Goal: Answer question/provide support: Share knowledge or assist other users

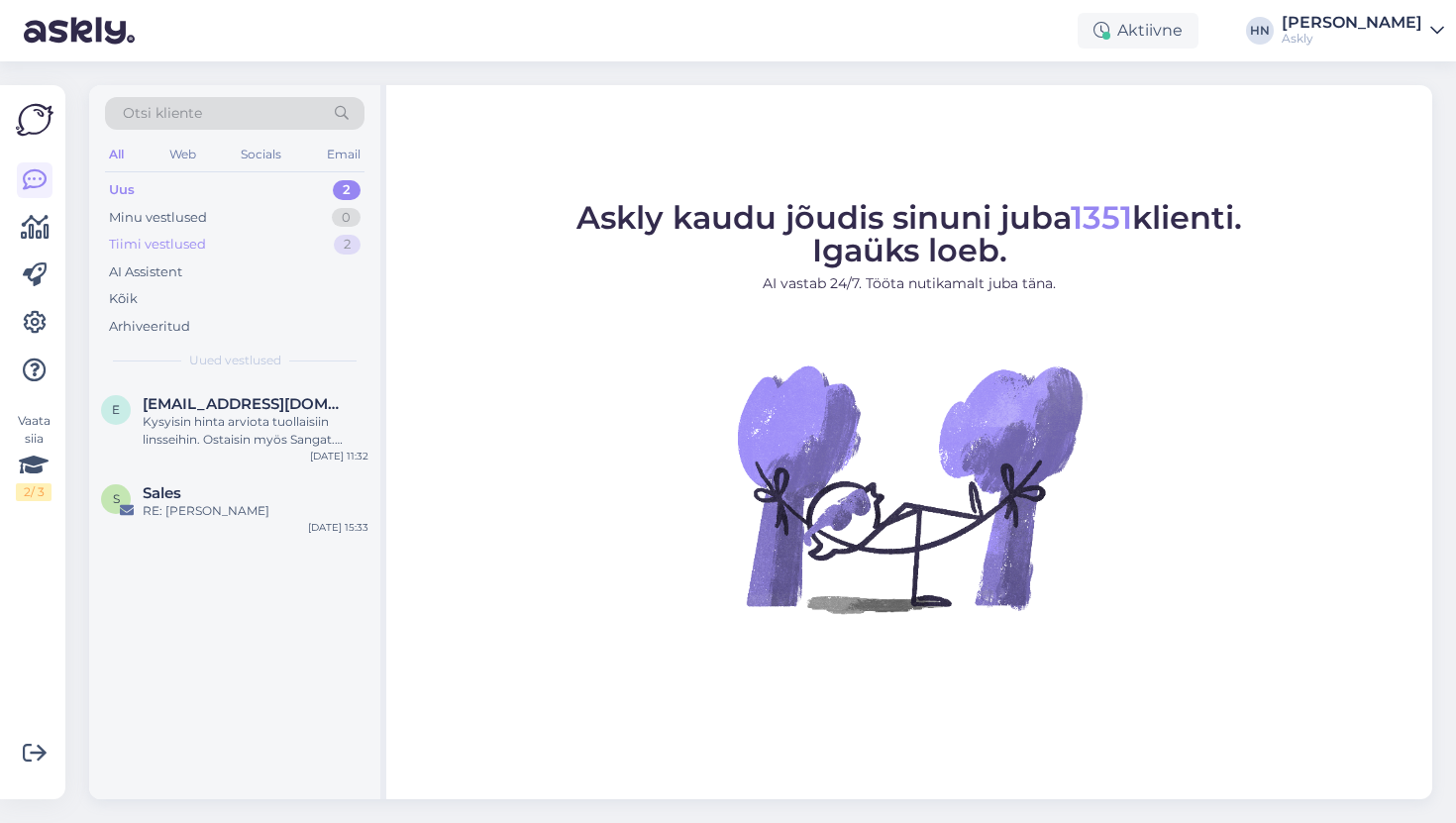
click at [255, 243] on div "Tiimi vestlused 2" at bounding box center [234, 245] width 259 height 28
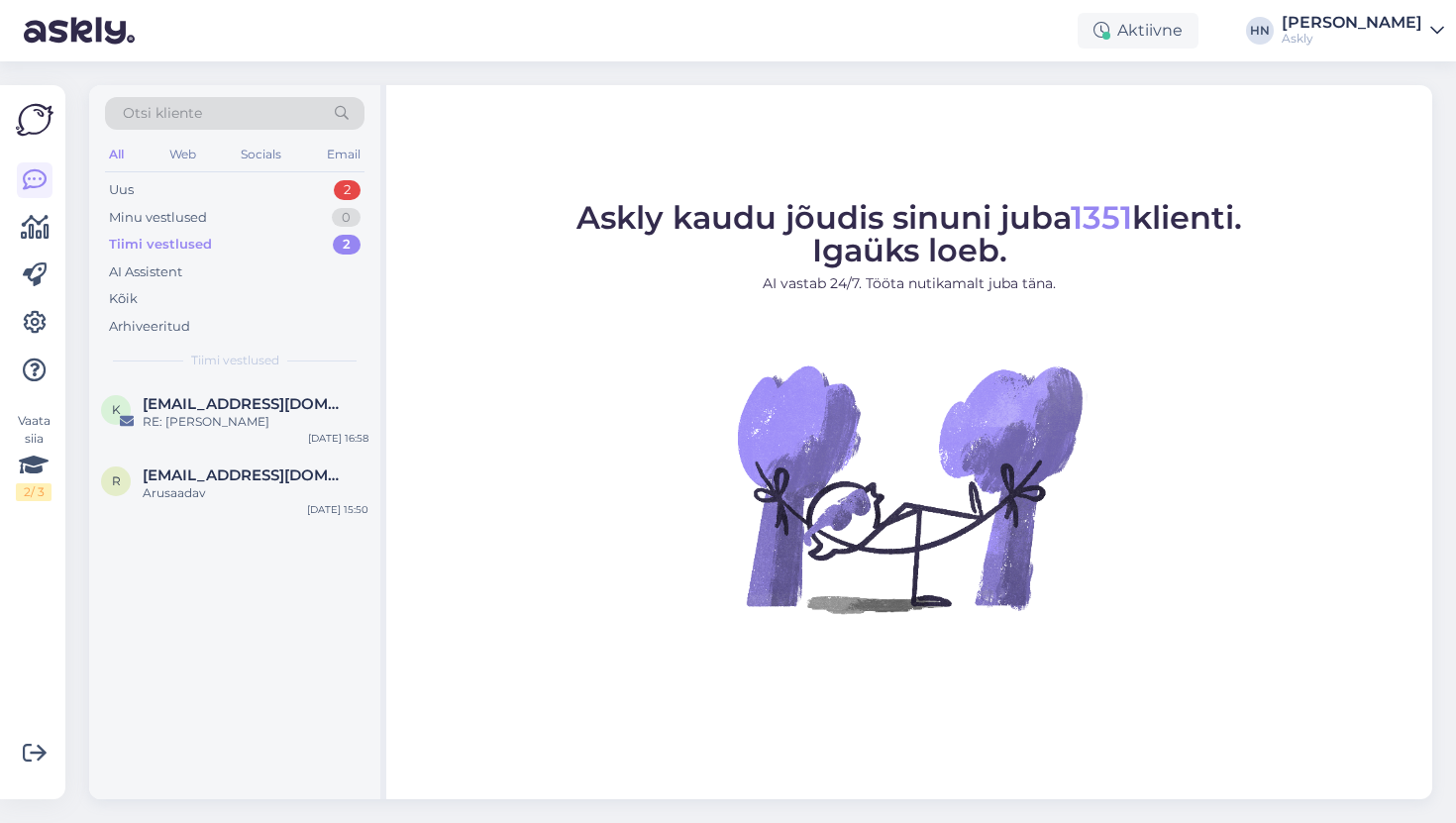
click at [249, 254] on div "Tiimi vestlused 2" at bounding box center [234, 245] width 259 height 28
click at [244, 266] on div "AI Assistent" at bounding box center [234, 272] width 259 height 28
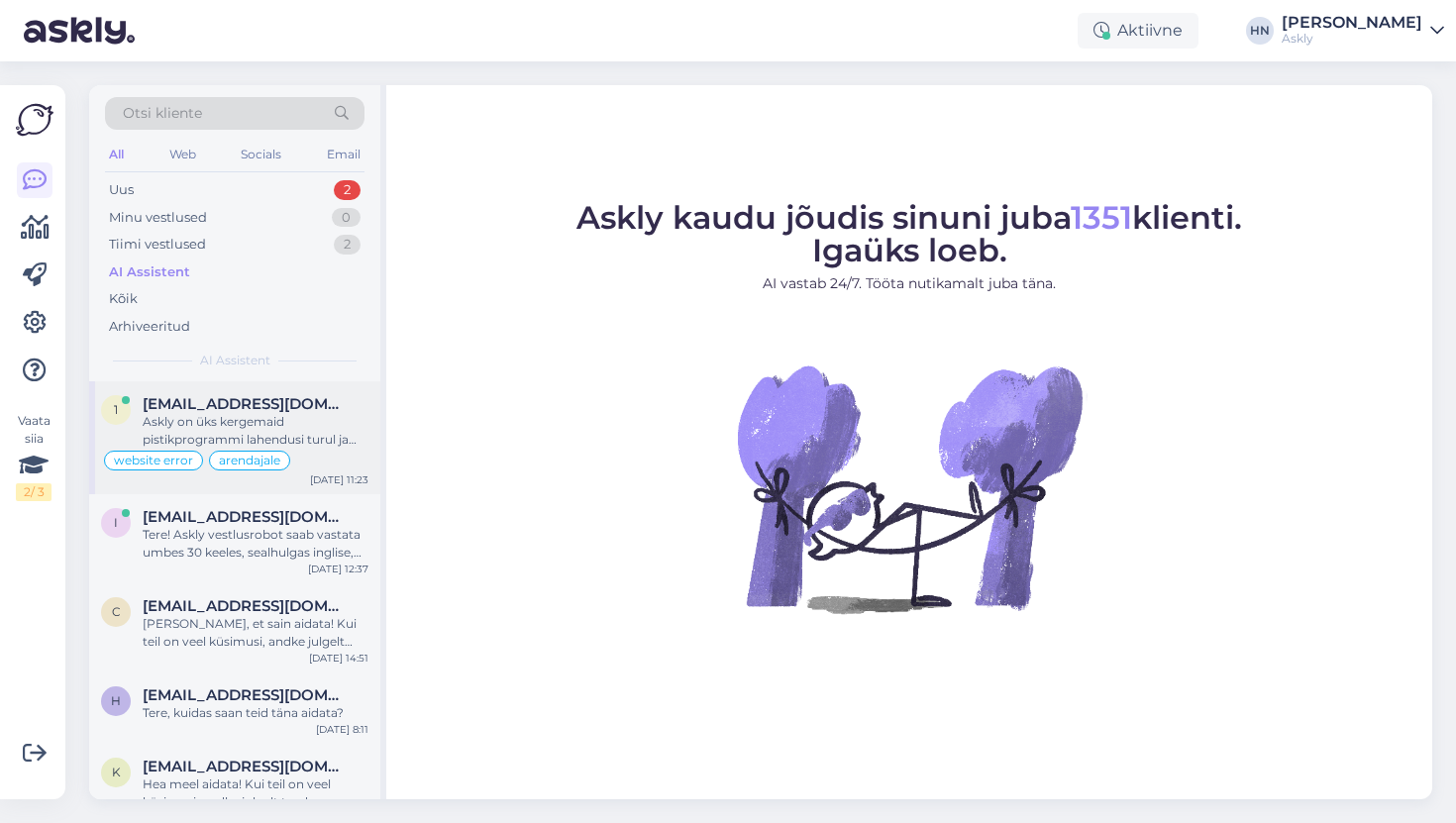
click at [228, 390] on div "1 123@gmail.com Askly on üks kergemaid pistikprogrammi lahendusi turul ja see e…" at bounding box center [234, 437] width 291 height 113
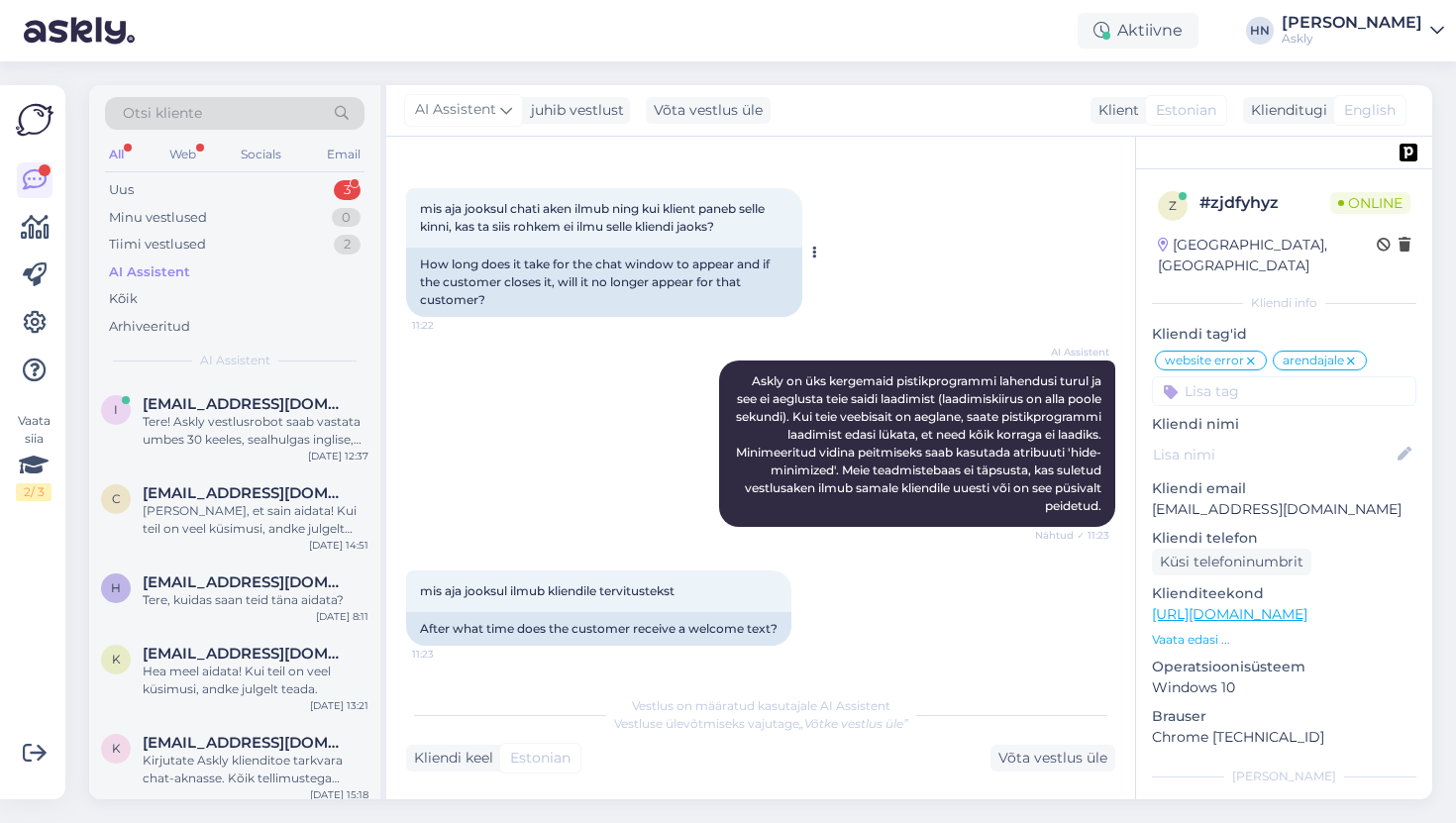
scroll to position [1434, 0]
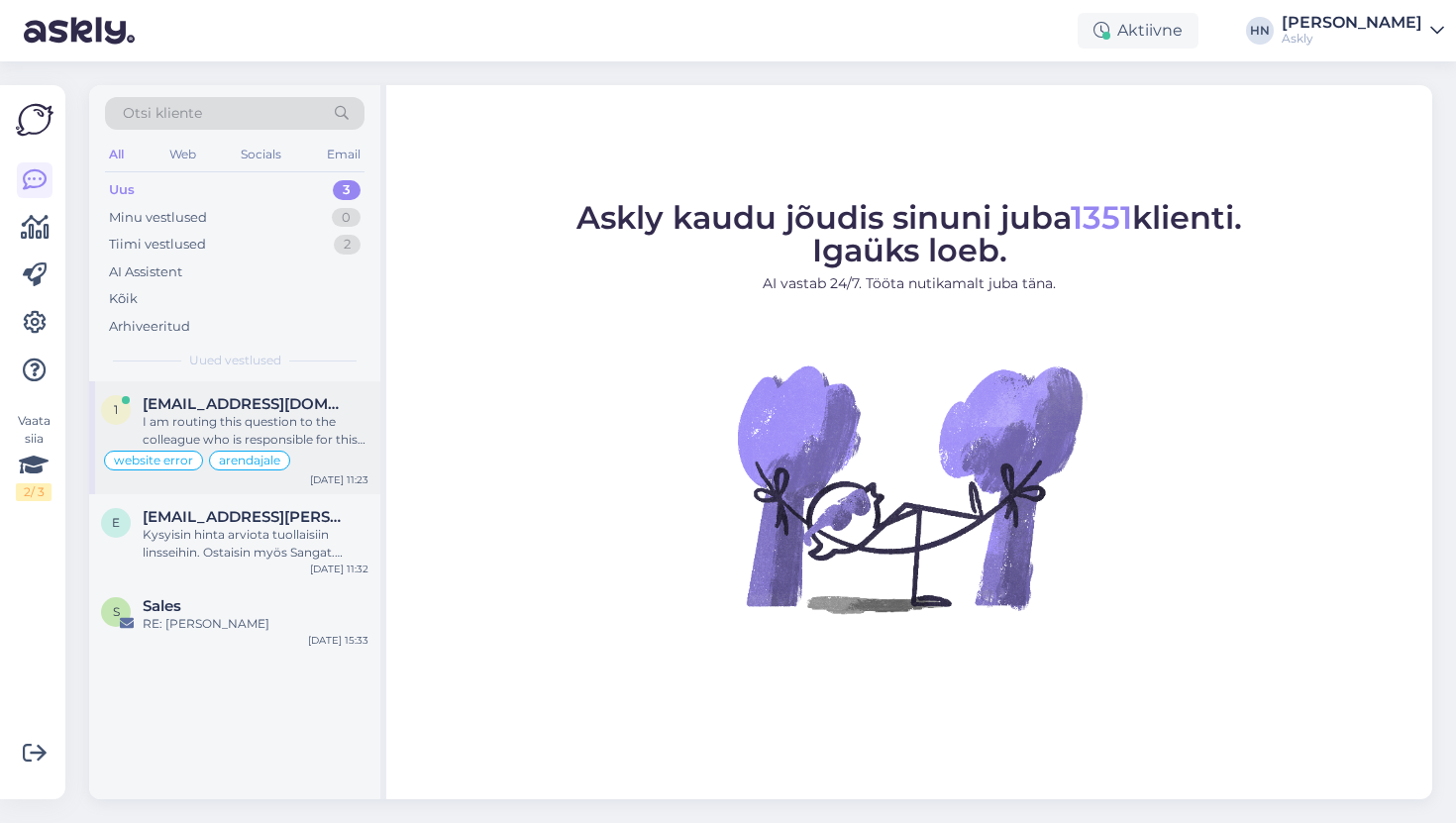
click at [230, 411] on span "[EMAIL_ADDRESS][DOMAIN_NAME]" at bounding box center [245, 405] width 206 height 18
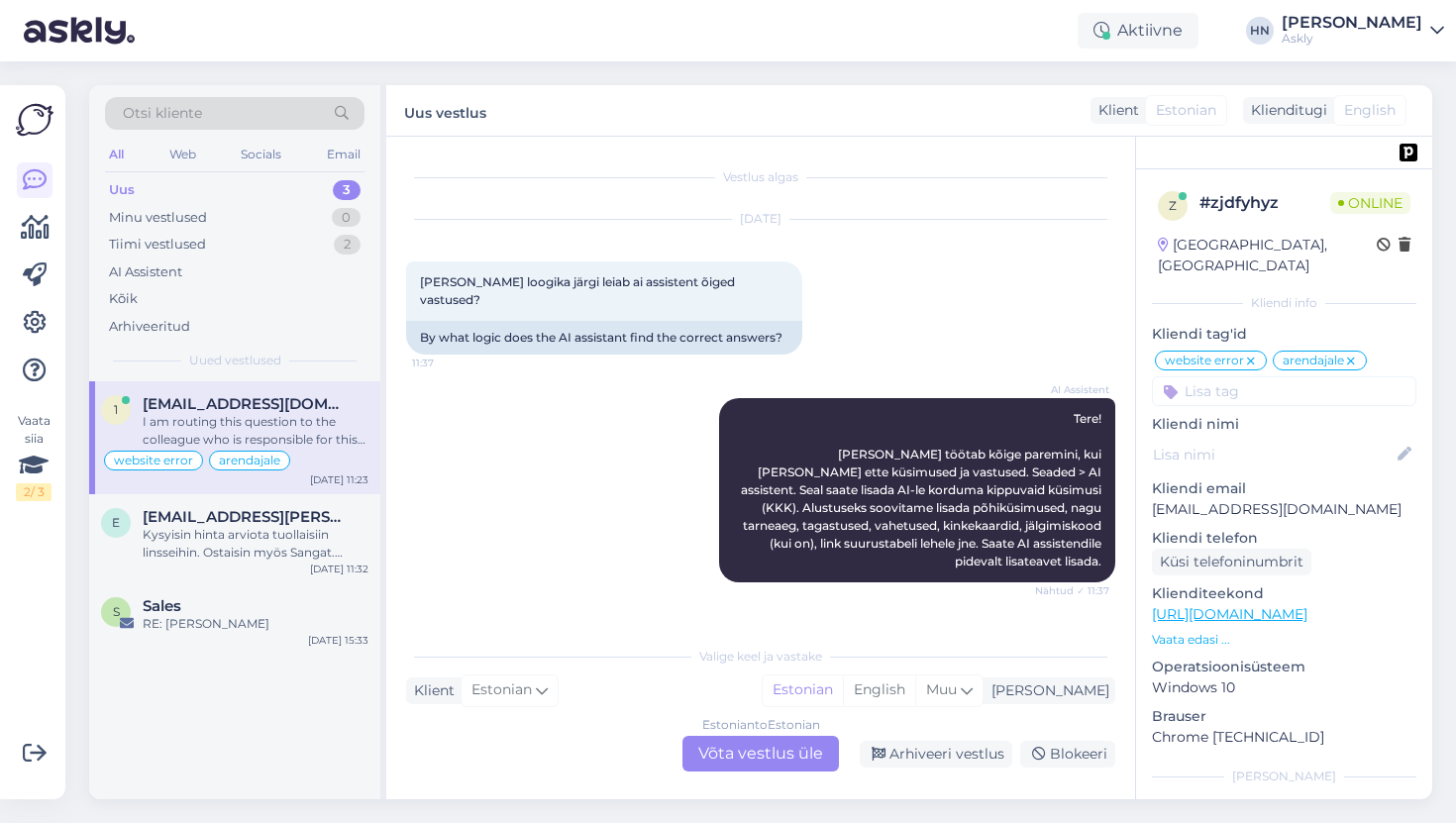
scroll to position [1484, 0]
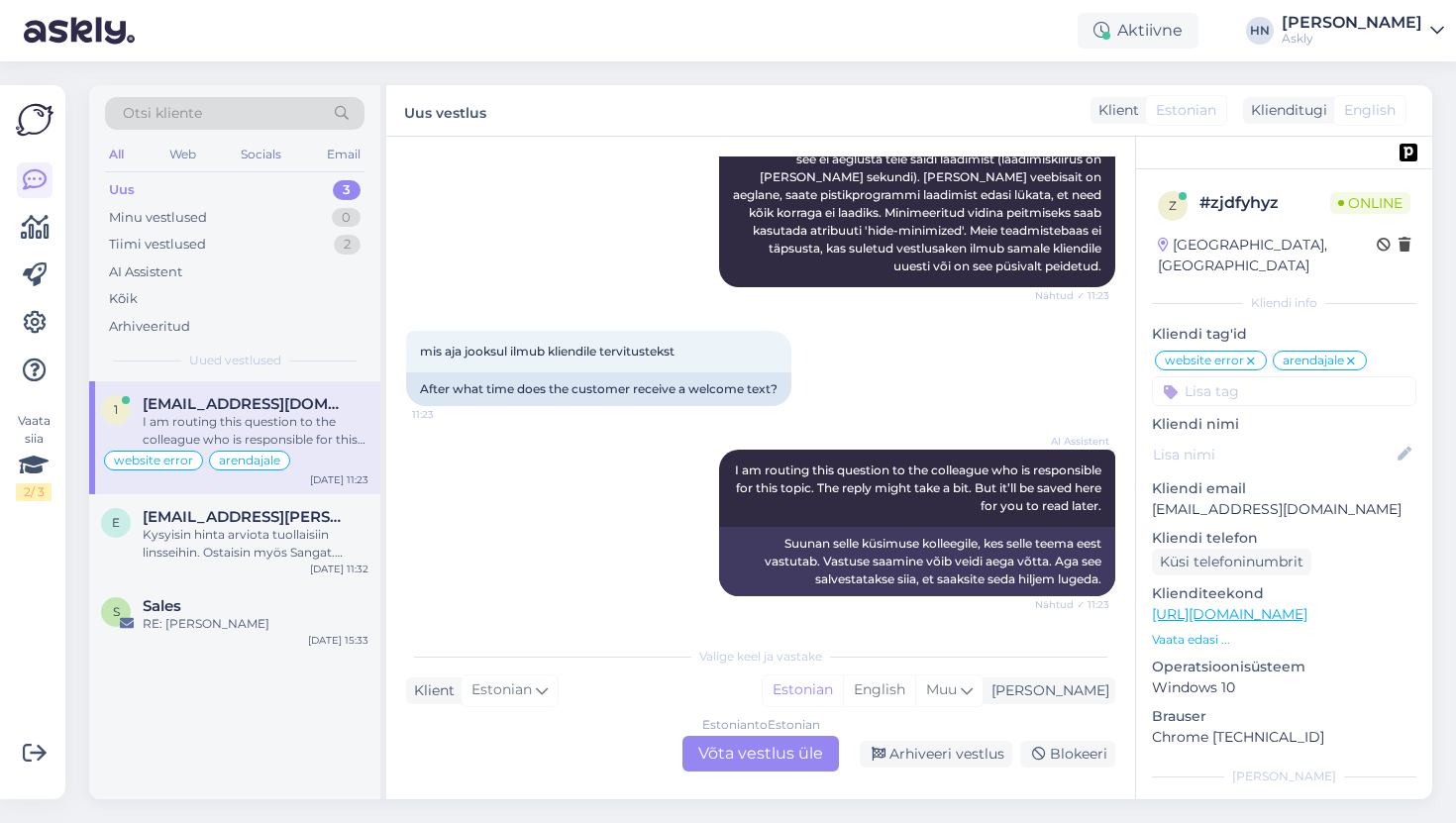
click at [753, 751] on div "Estonian to Estonian Võta vestlus üle" at bounding box center [760, 754] width 156 height 36
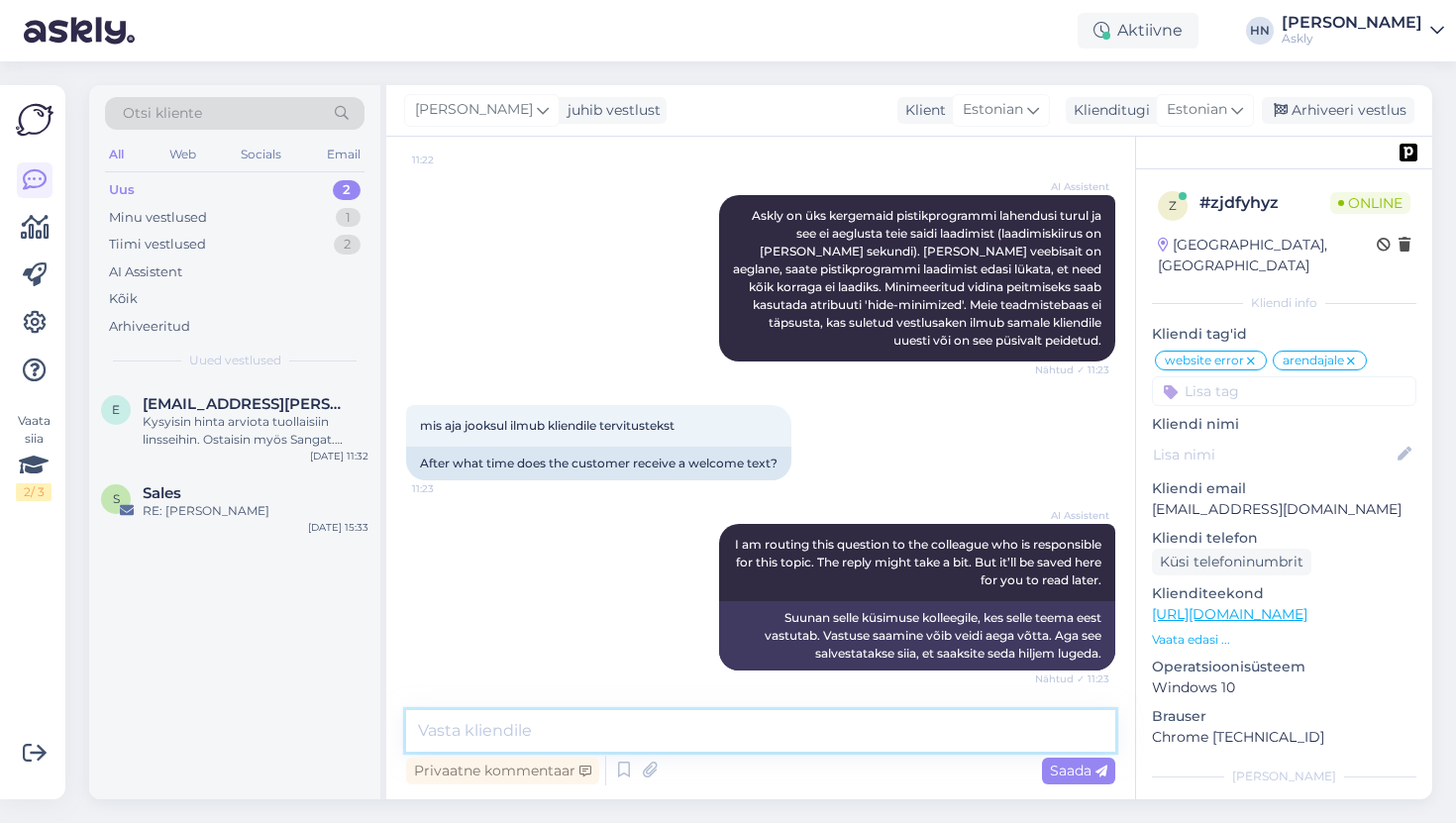
click at [754, 731] on textarea at bounding box center [761, 731] width 710 height 42
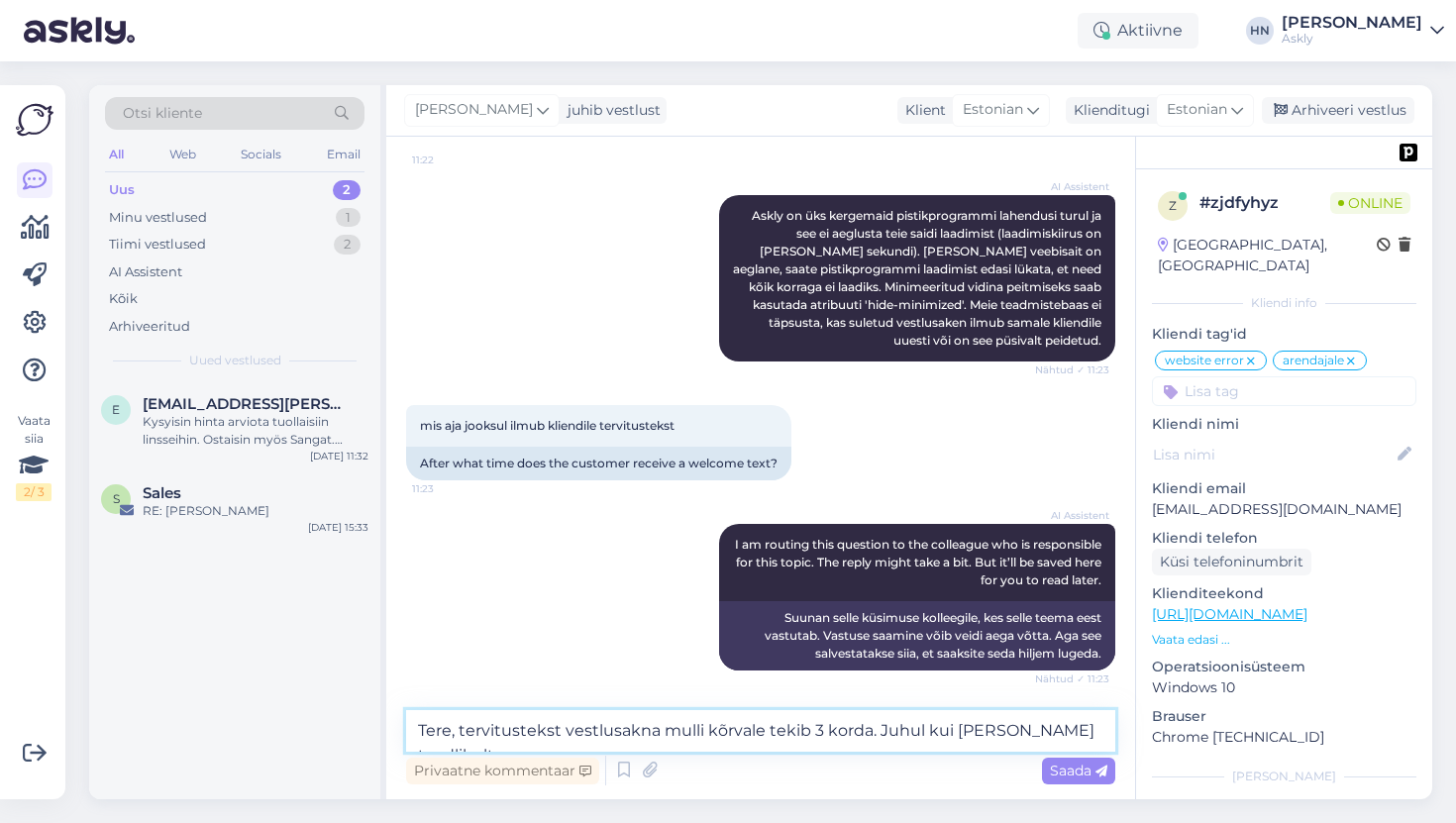
scroll to position [1433, 0]
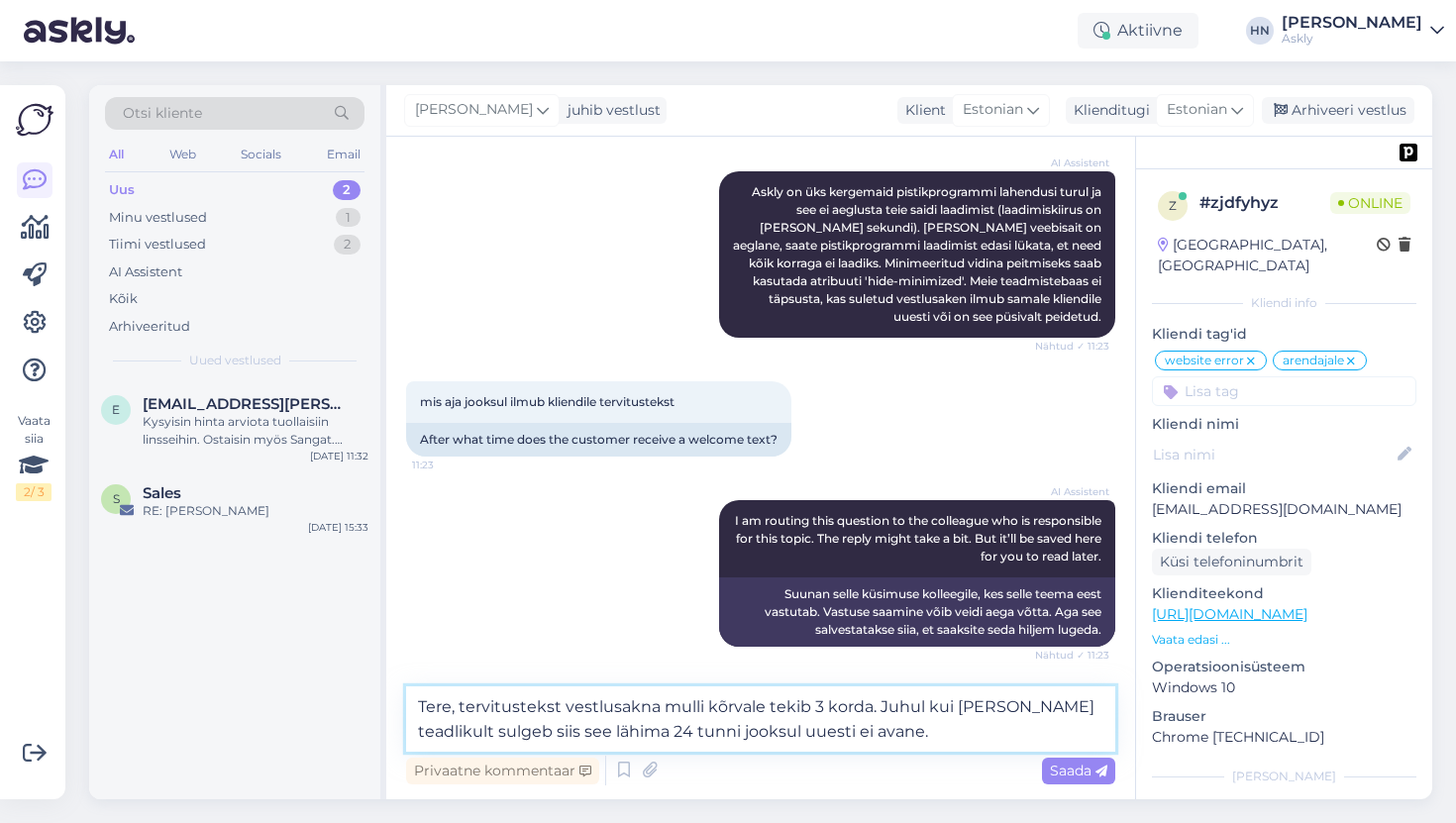
click at [864, 706] on textarea "Tere, tervitustekst vestlusakna mulli kõrvale tekib 3 korda. Juhul kui [PERSON_…" at bounding box center [761, 719] width 710 height 66
type textarea "Tere, tervitustekst vestlusakna mulli kõrvale tekib 3 korda. Juhul kui [PERSON_…"
click at [846, 713] on textarea "Tere, tervitustekst vestlusakna mulli kõrvale tekib 3 korda. Juhul kui [PERSON_…" at bounding box center [761, 719] width 710 height 66
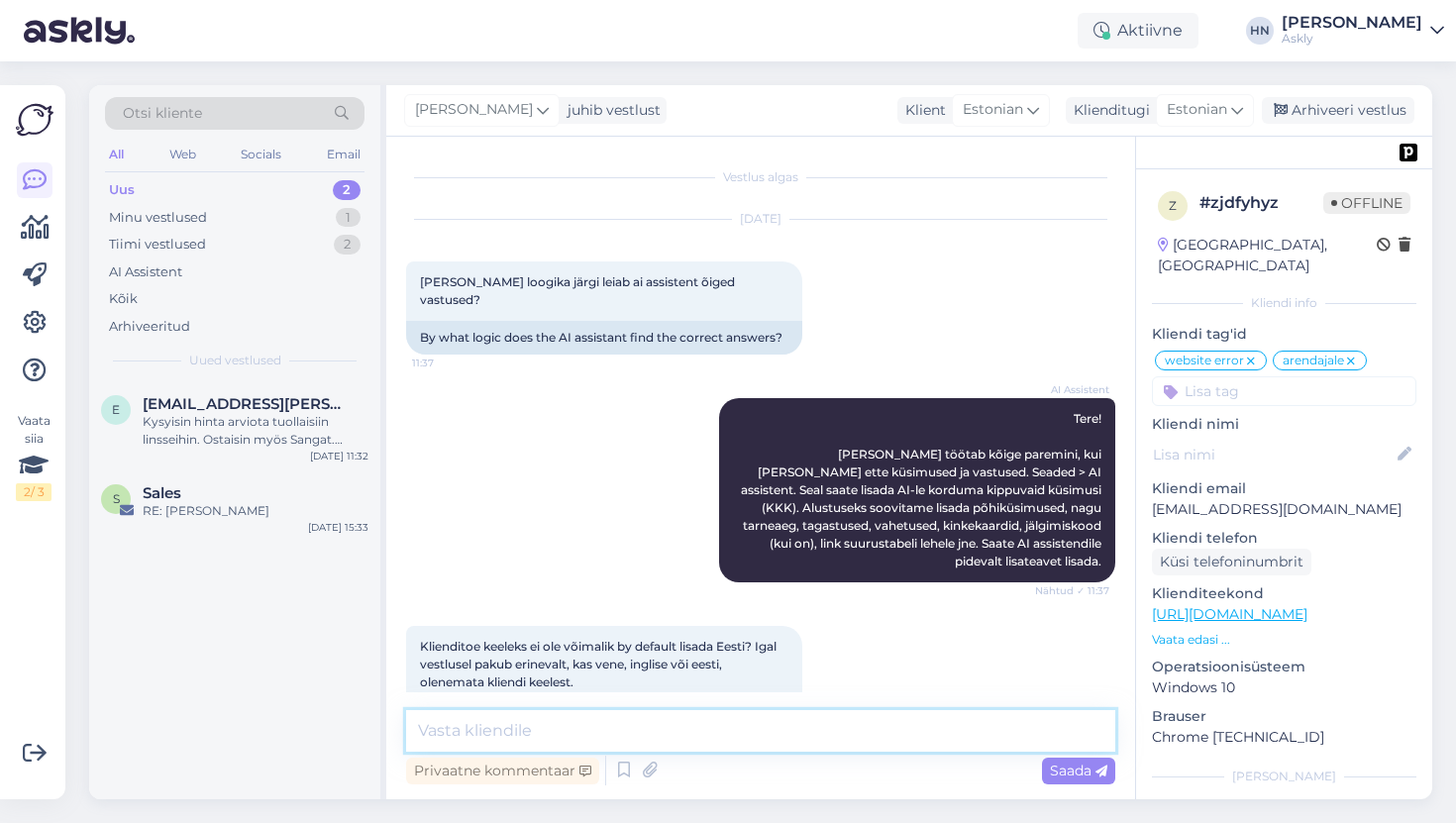
scroll to position [1530, 0]
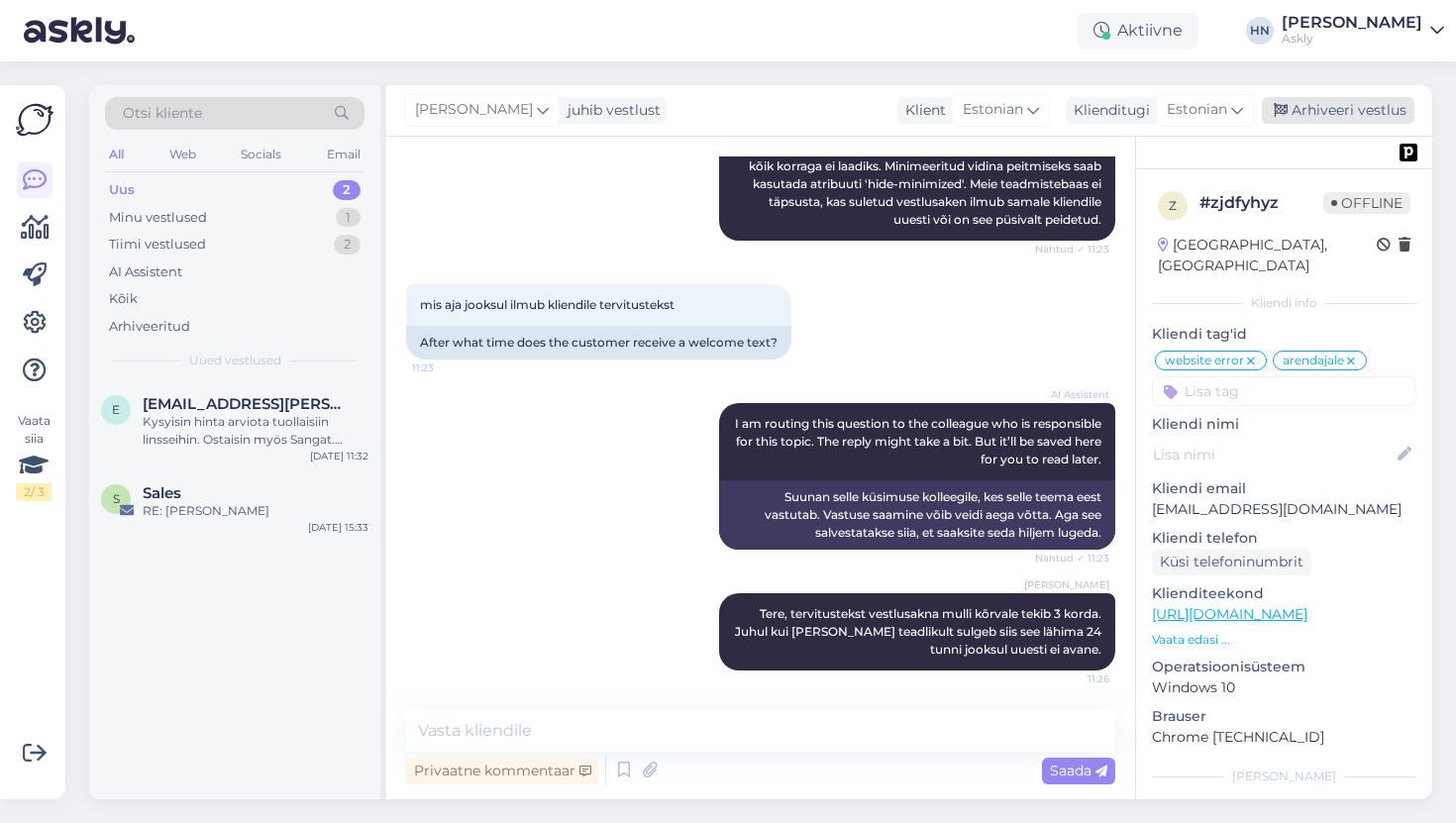
click at [1351, 100] on div "Arhiveeri vestlus" at bounding box center [1337, 110] width 152 height 27
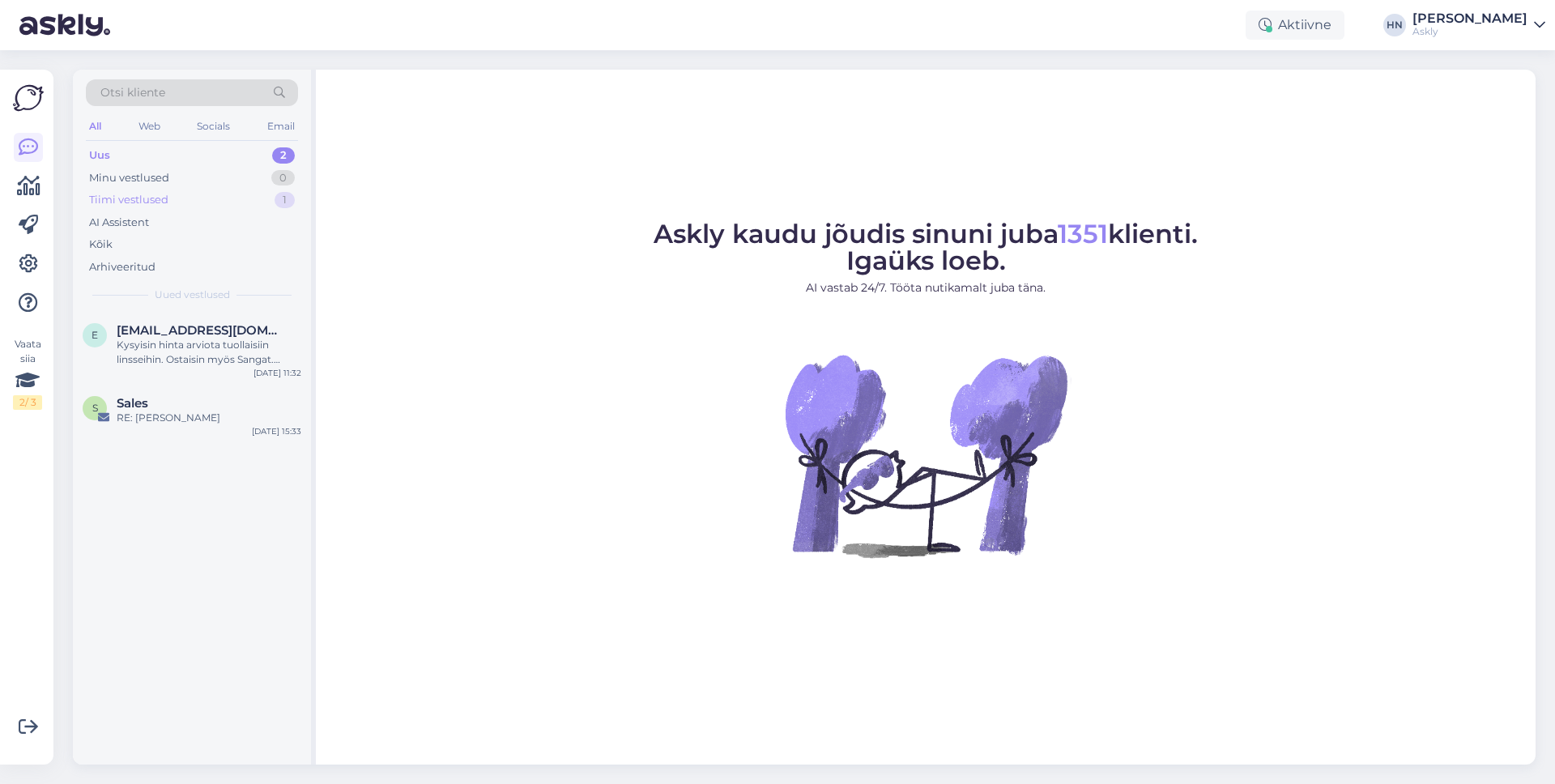
click at [272, 191] on div "Tiimi vestlused 1" at bounding box center [192, 200] width 212 height 23
click at [250, 183] on div "Minu vestlused 0" at bounding box center [192, 178] width 212 height 23
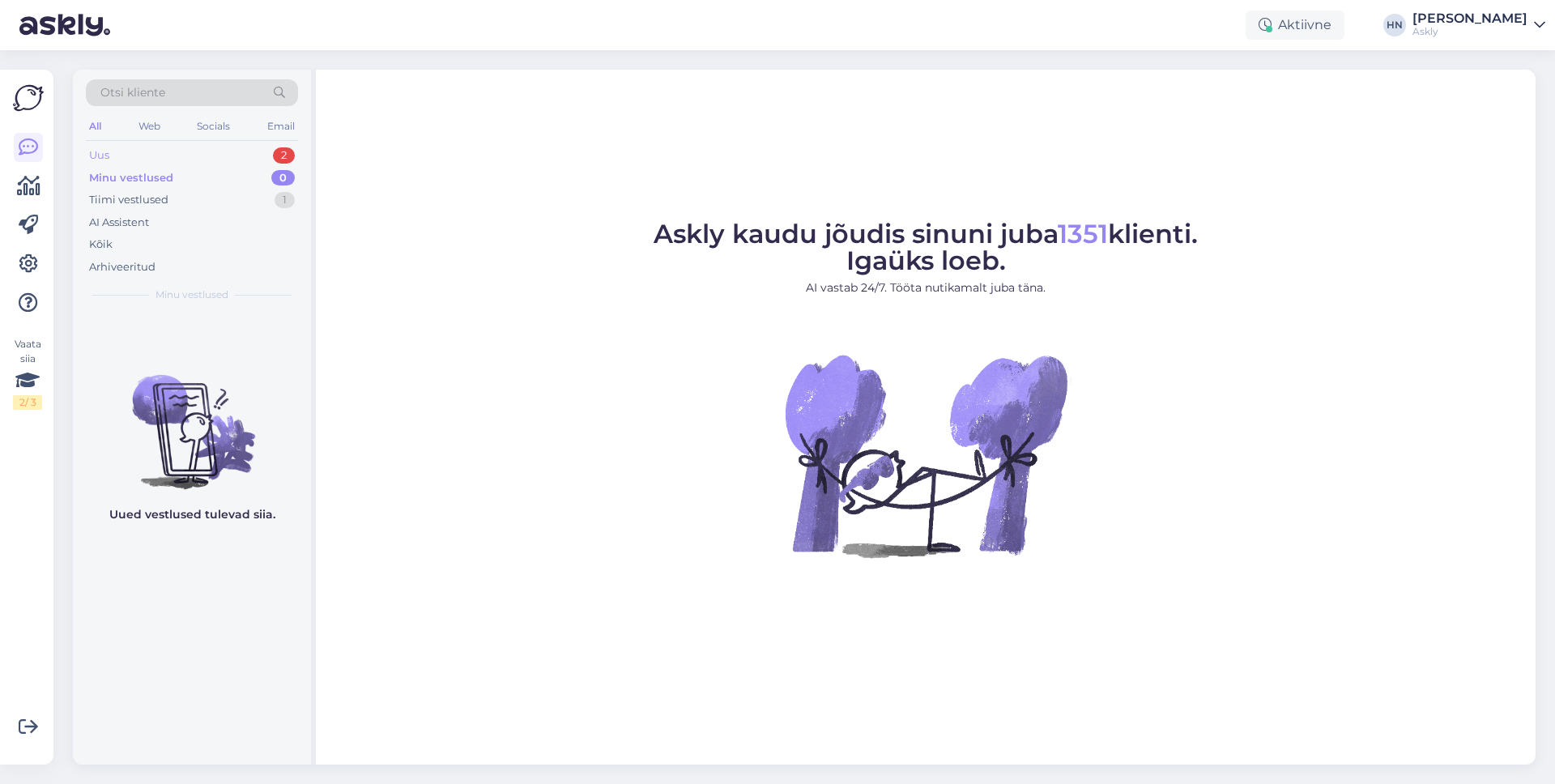
click at [249, 157] on div "Uus 2" at bounding box center [192, 156] width 212 height 23
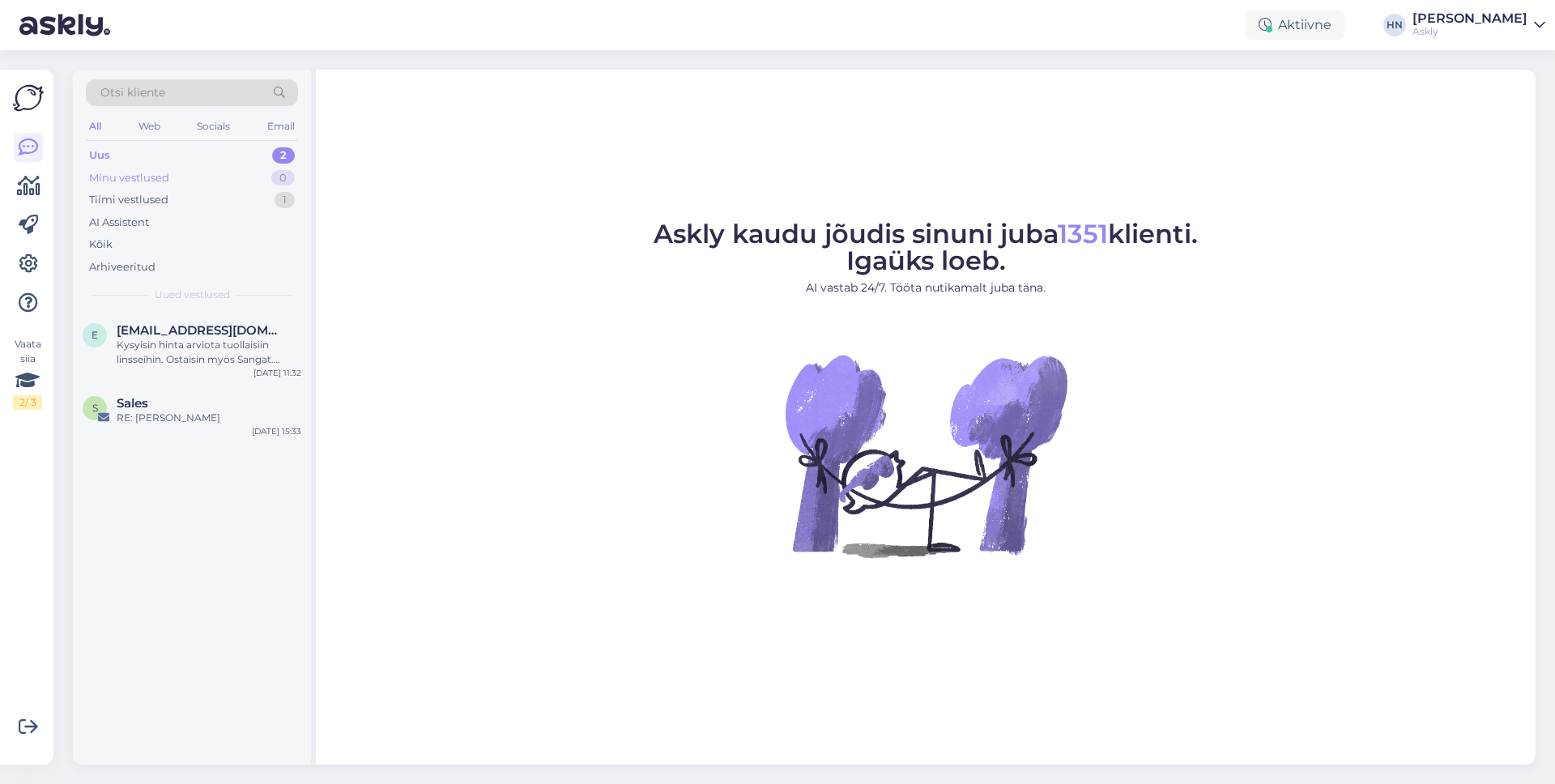
click at [237, 180] on div "Minu vestlused 0" at bounding box center [192, 178] width 212 height 23
